Goal: Information Seeking & Learning: Learn about a topic

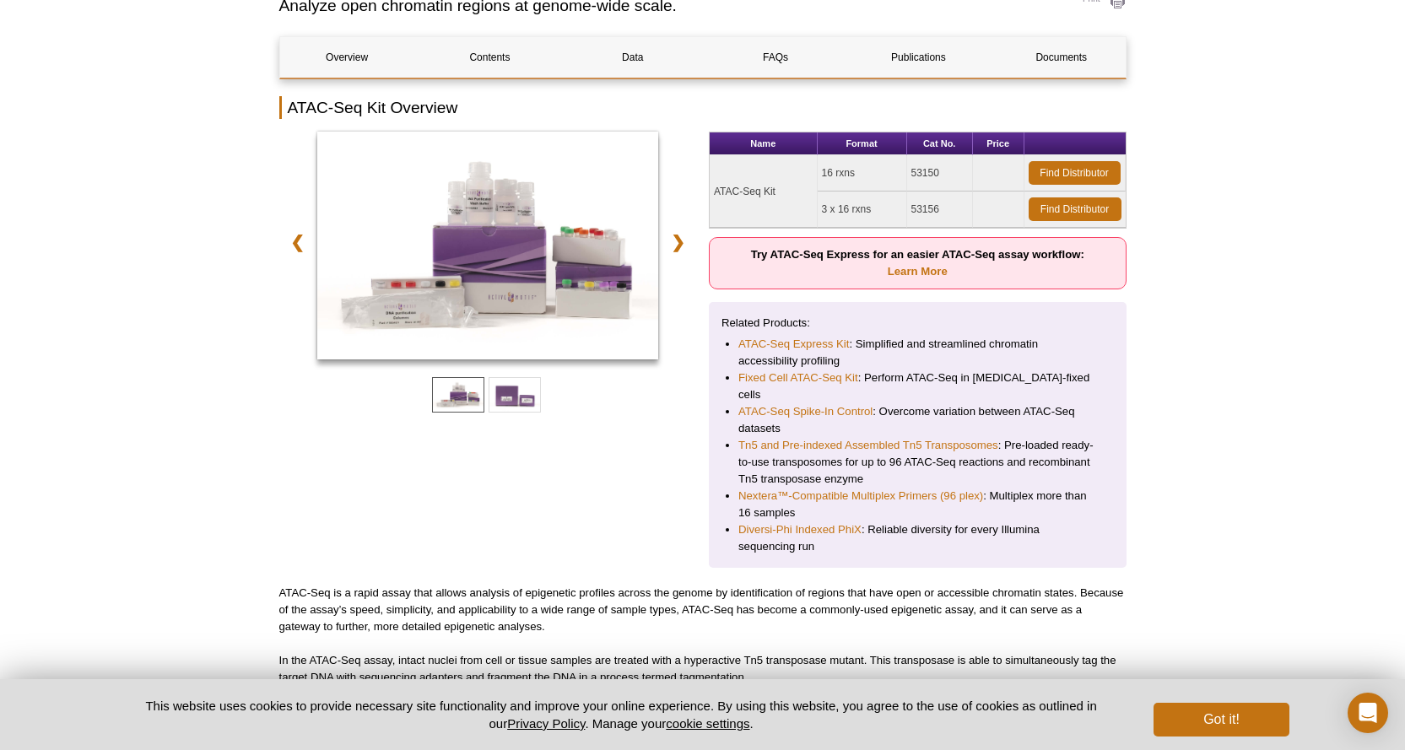
scroll to position [242, 0]
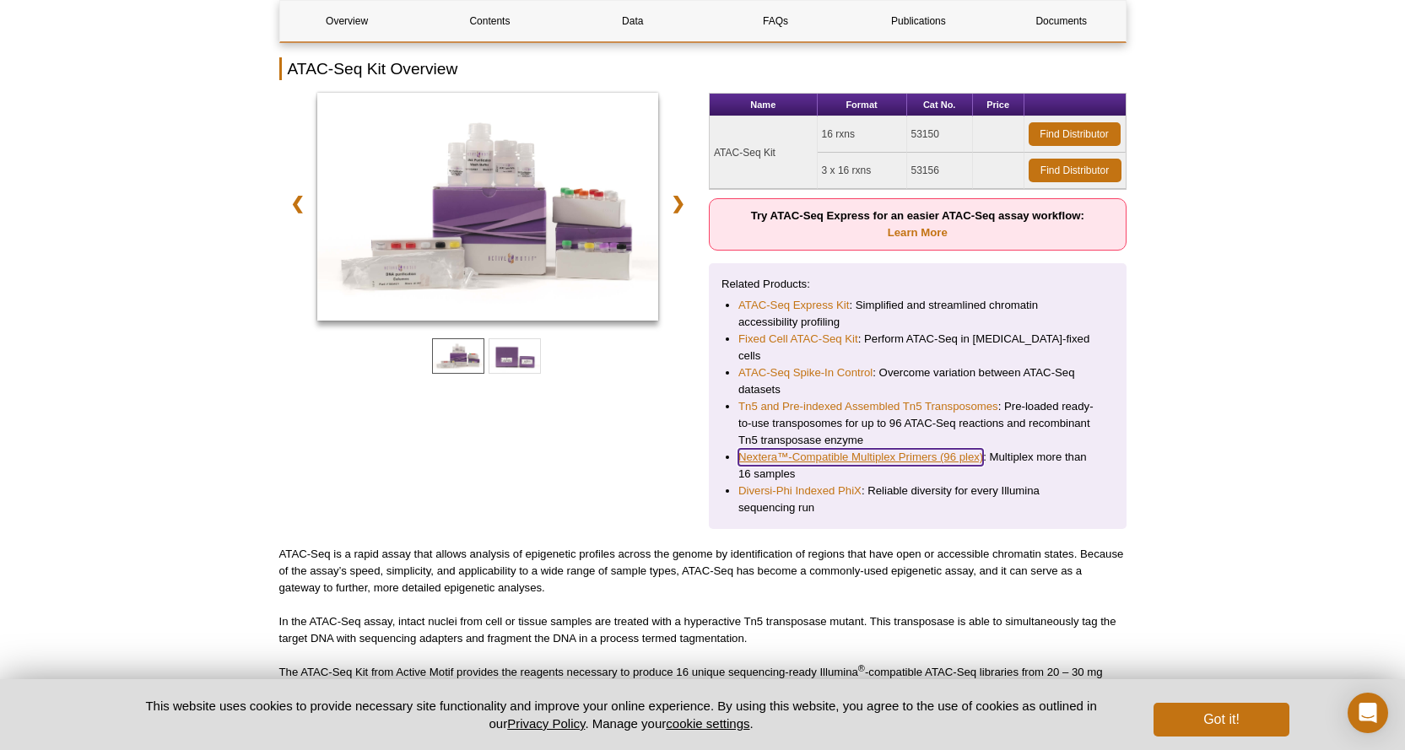
click at [872, 449] on link "Nextera™-Compatible Multiplex Primers (96 plex)" at bounding box center [861, 457] width 245 height 17
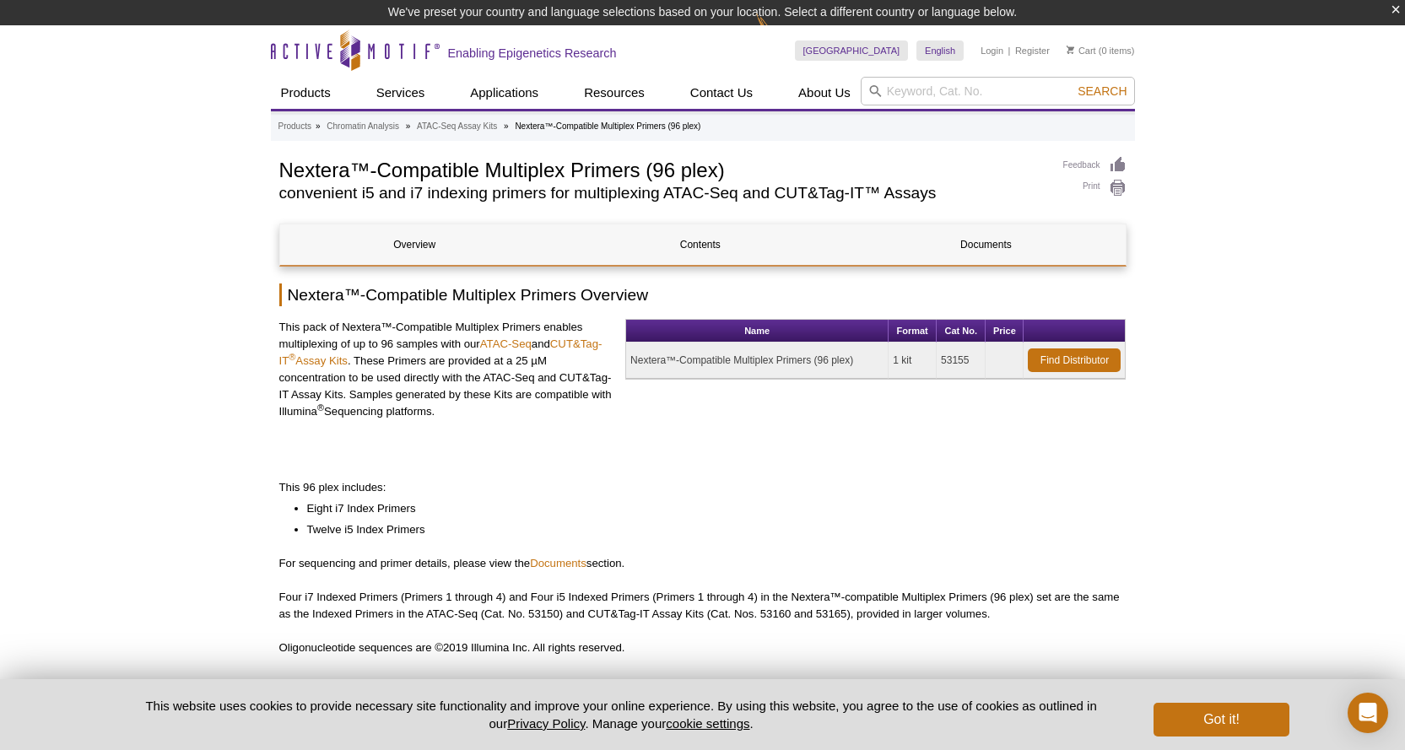
click at [465, 368] on p "This pack of Nextera™-Compatible Multiplex Primers enables multiplexing of up t…" at bounding box center [446, 369] width 334 height 101
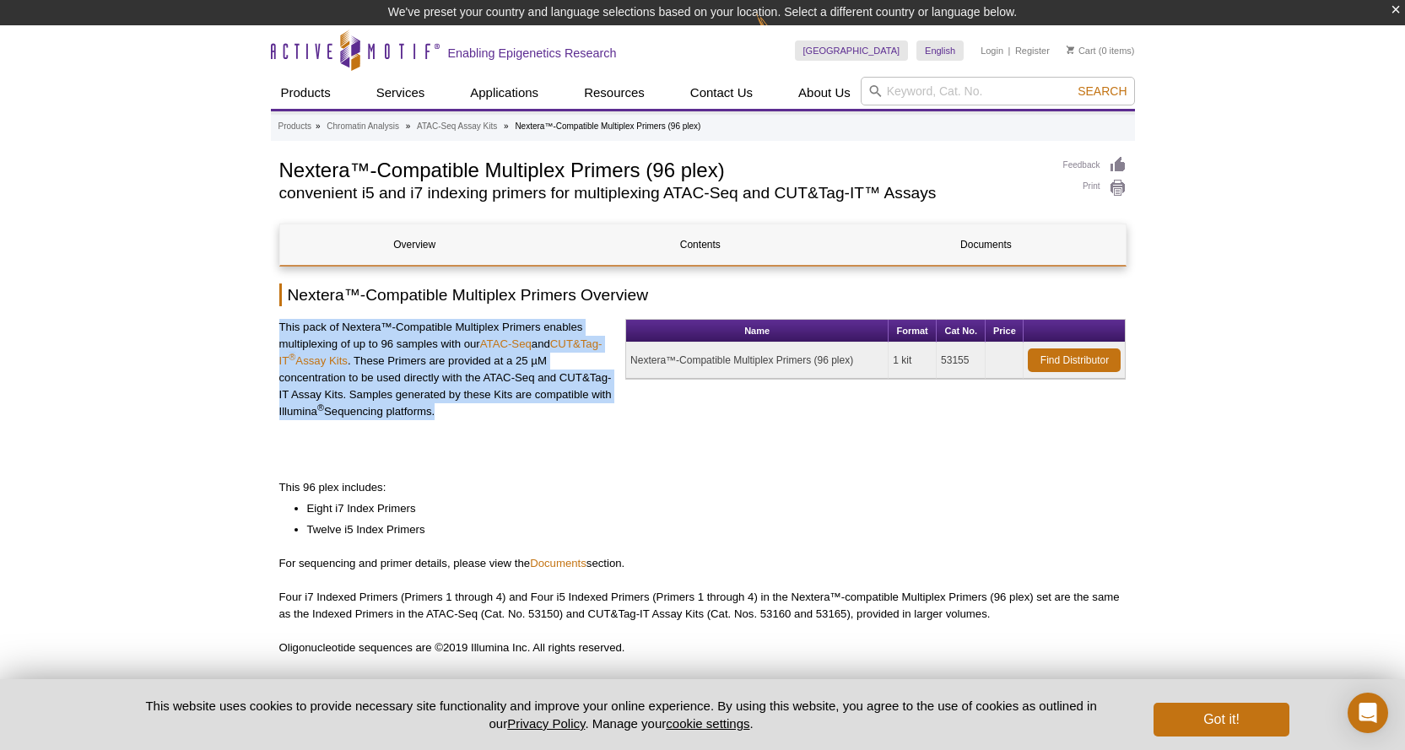
click at [465, 368] on p "This pack of Nextera™-Compatible Multiplex Primers enables multiplexing of up t…" at bounding box center [446, 369] width 334 height 101
click at [465, 393] on p "This pack of Nextera™-Compatible Multiplex Primers enables multiplexing of up t…" at bounding box center [446, 369] width 334 height 101
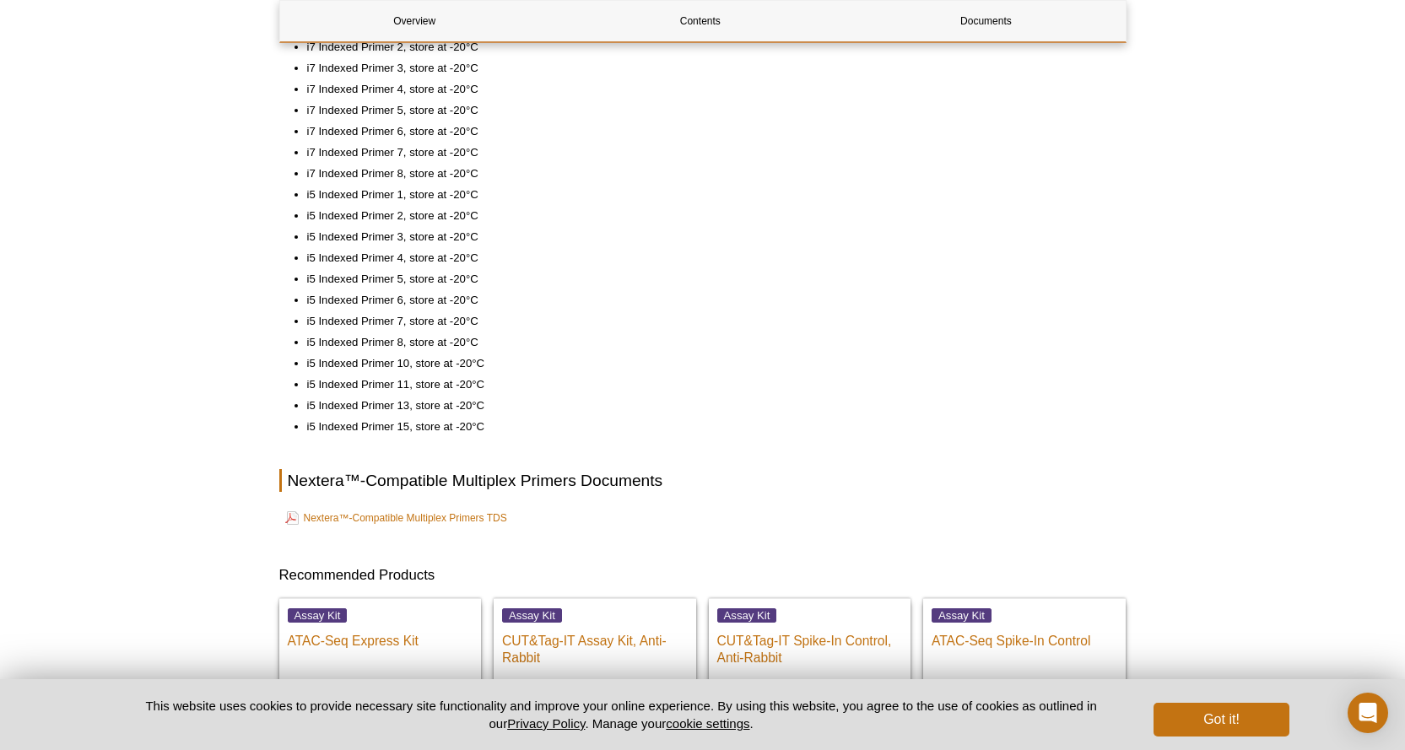
scroll to position [779, 0]
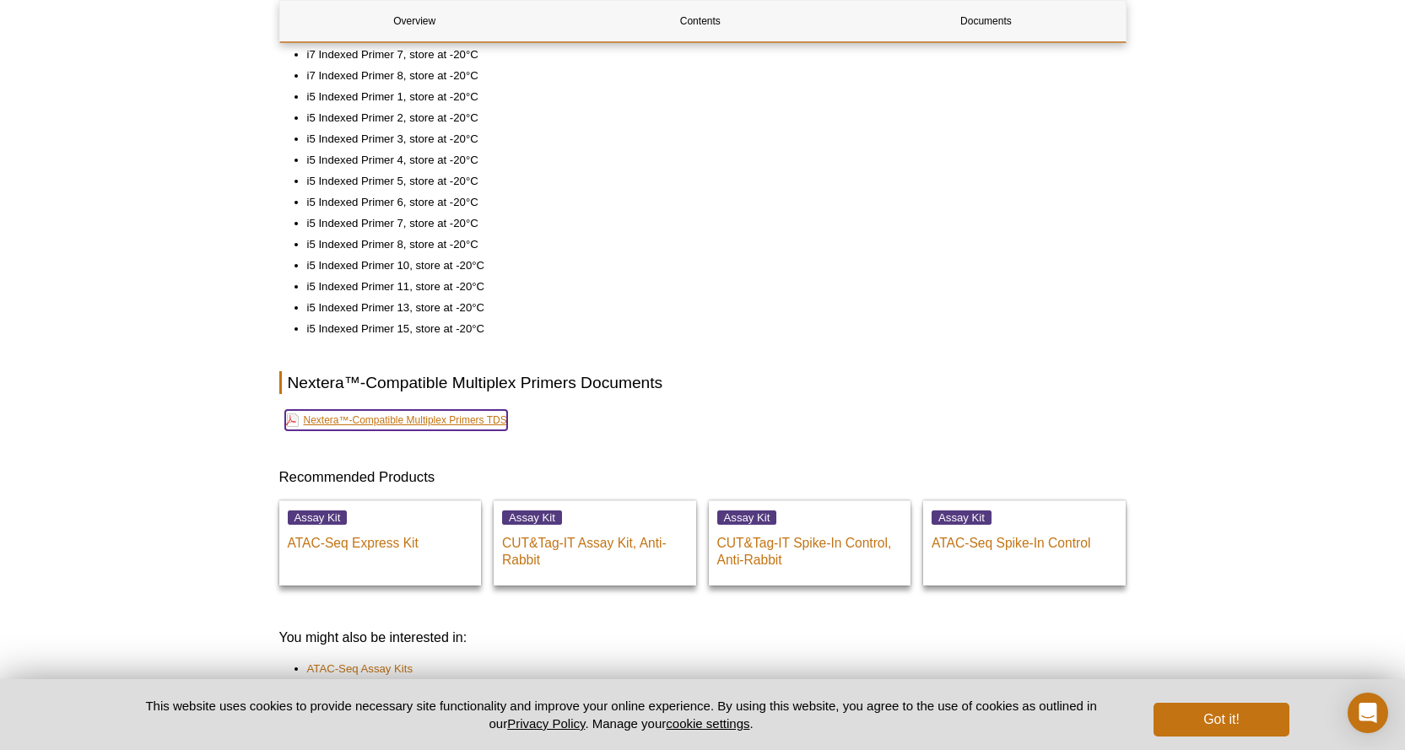
click at [433, 425] on link "Nextera™-Compatible Multiplex Primers TDS" at bounding box center [396, 420] width 222 height 20
click at [770, 389] on h2 "Nextera™-Compatible Multiplex Primers Documents" at bounding box center [702, 382] width 847 height 23
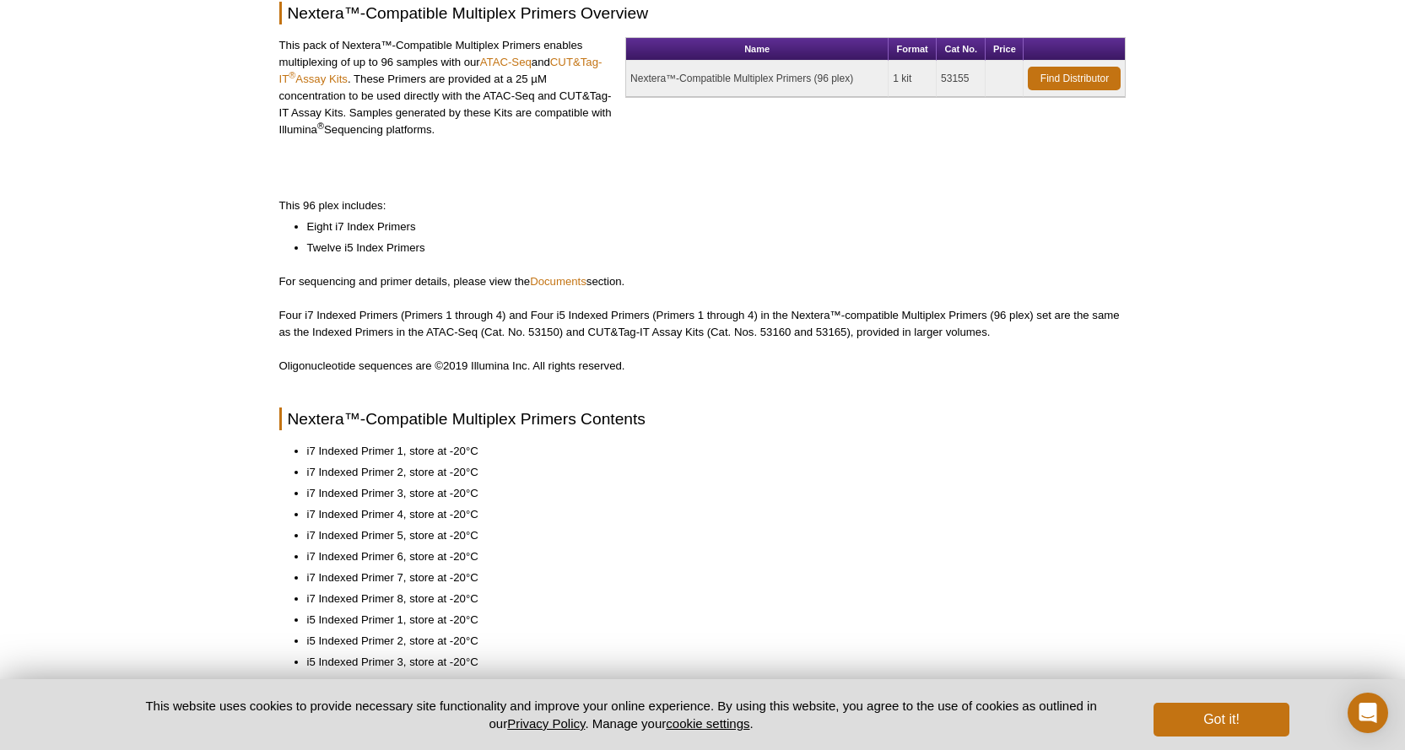
scroll to position [0, 0]
